Goal: Information Seeking & Learning: Learn about a topic

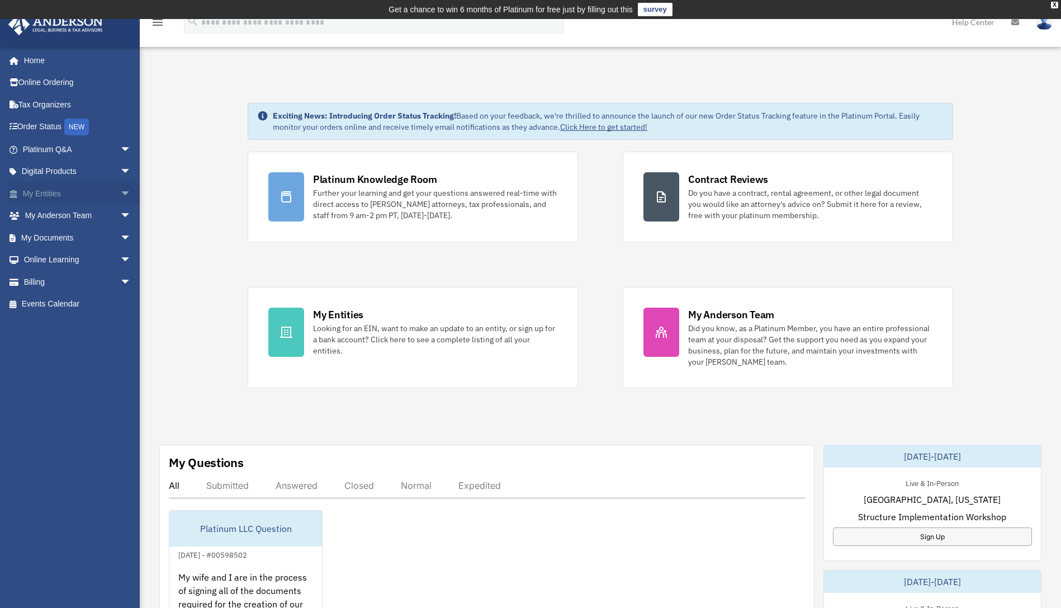
click at [120, 192] on span "arrow_drop_down" at bounding box center [131, 193] width 22 height 23
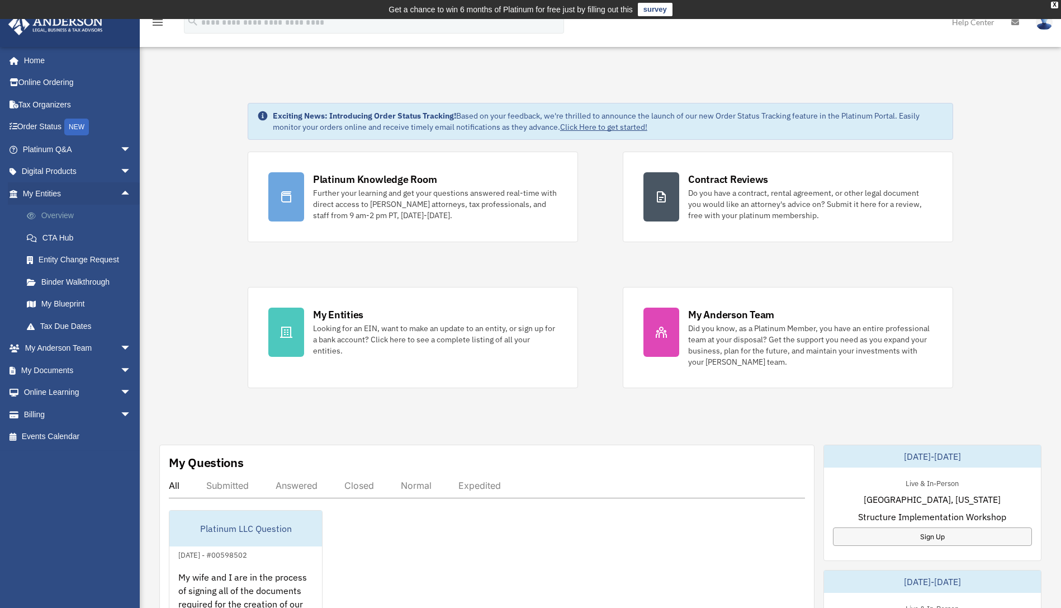
click at [59, 220] on link "Overview" at bounding box center [82, 216] width 133 height 22
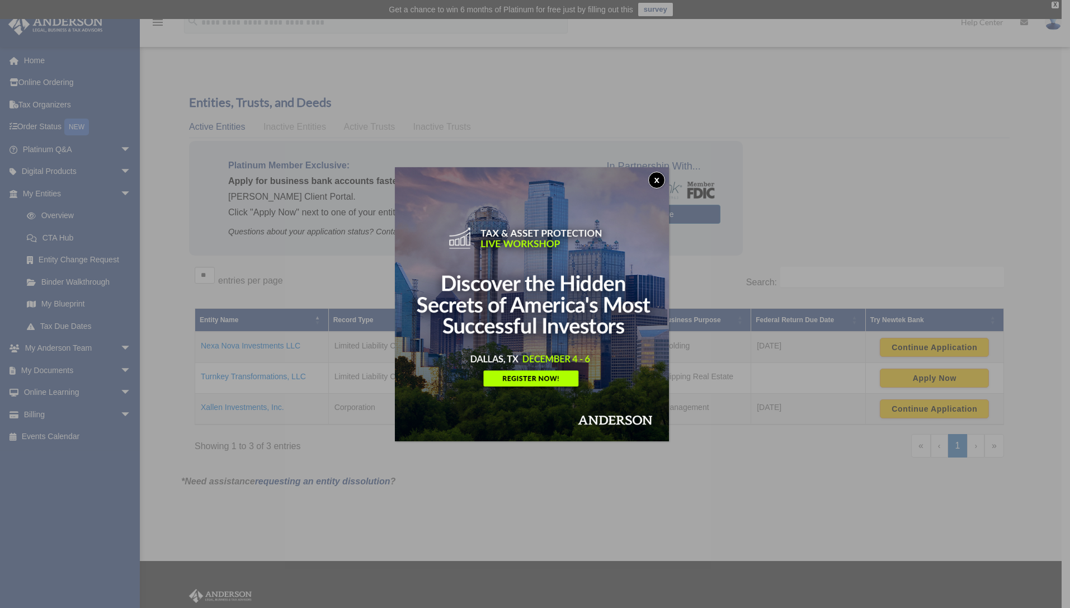
click at [660, 182] on button "x" at bounding box center [656, 180] width 17 height 17
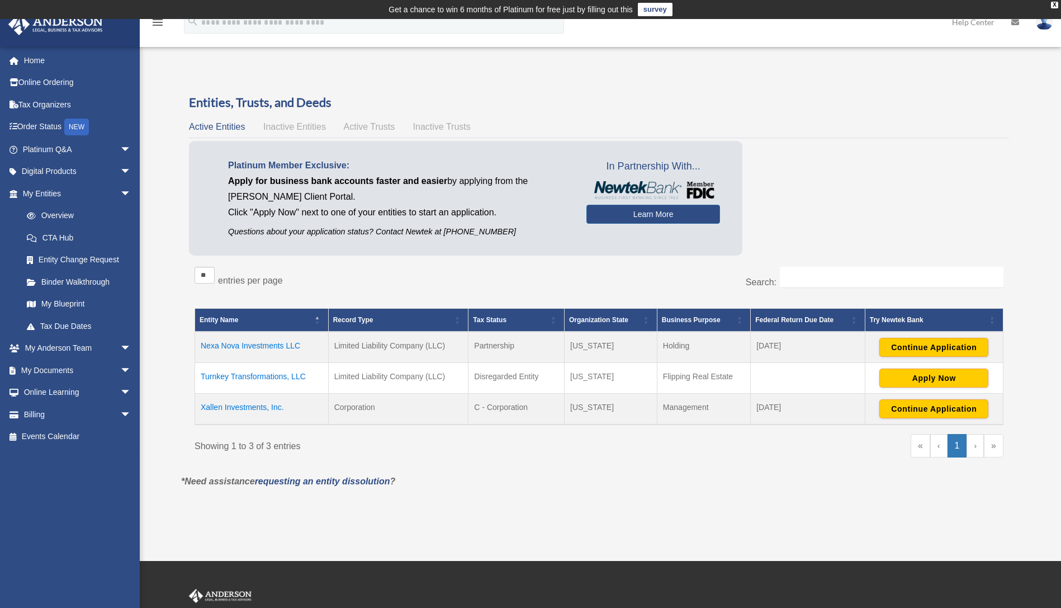
click at [261, 345] on td "Nexa Nova Investments LLC" at bounding box center [262, 347] width 134 height 31
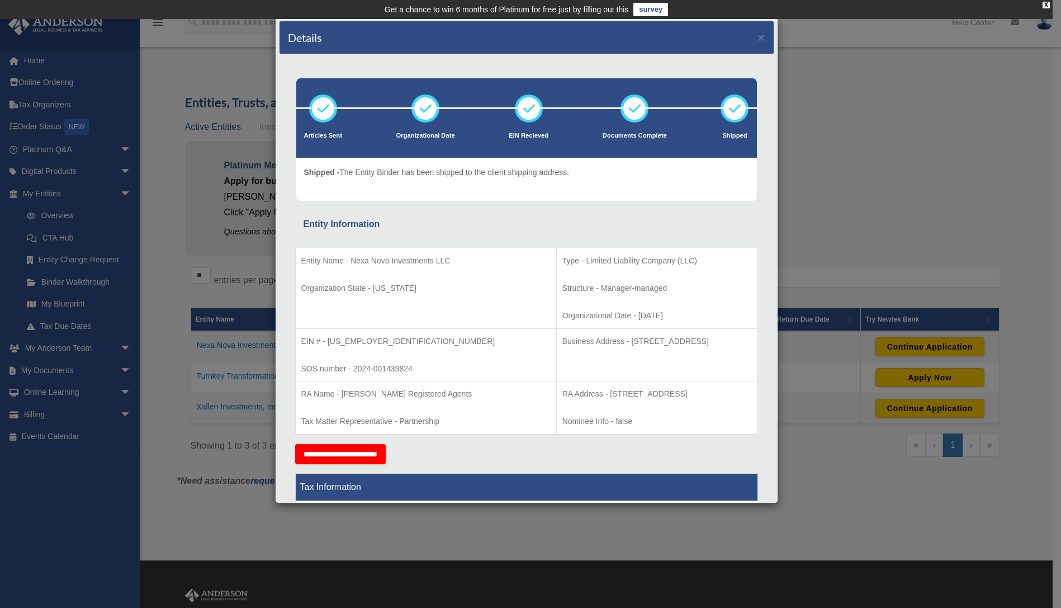
click at [748, 36] on div "Details ×" at bounding box center [527, 37] width 494 height 33
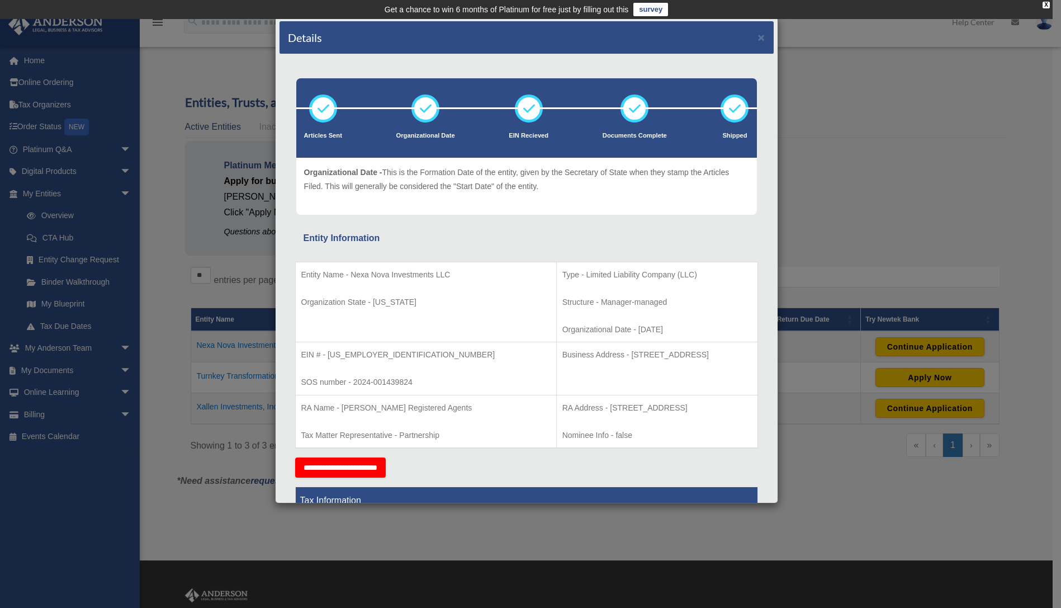
click at [825, 62] on div "Details × Articles Sent Organizational Date" at bounding box center [530, 304] width 1061 height 608
